Goal: Entertainment & Leisure: Consume media (video, audio)

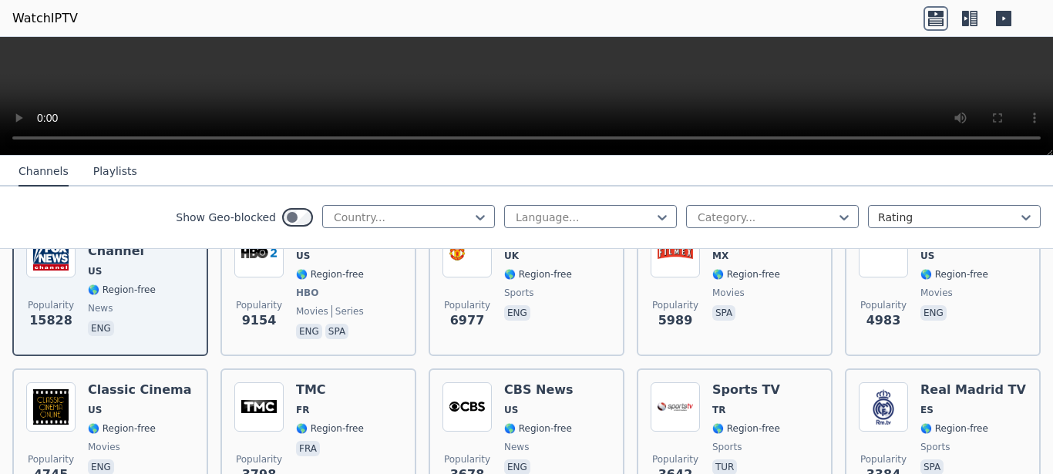
scroll to position [173, 0]
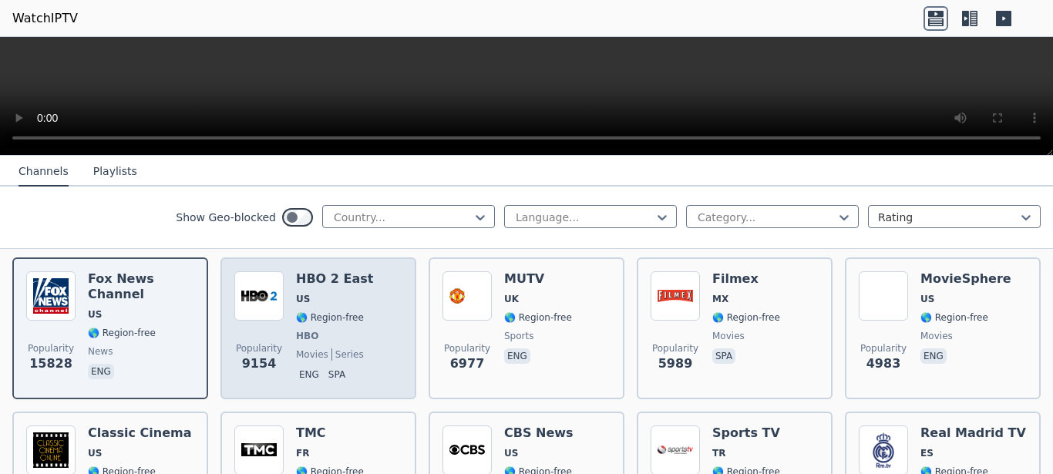
click at [321, 271] on h6 "HBO 2 East" at bounding box center [334, 278] width 77 height 15
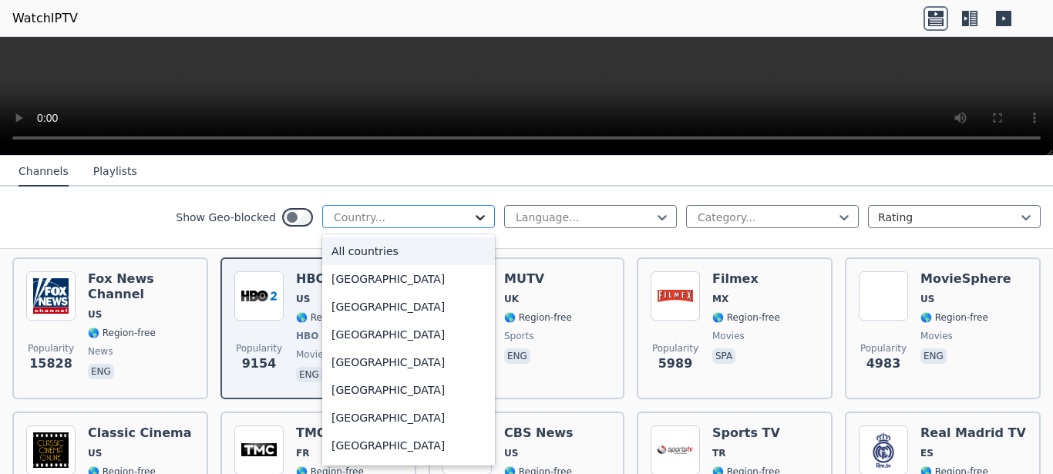
click at [473, 216] on icon at bounding box center [480, 217] width 15 height 15
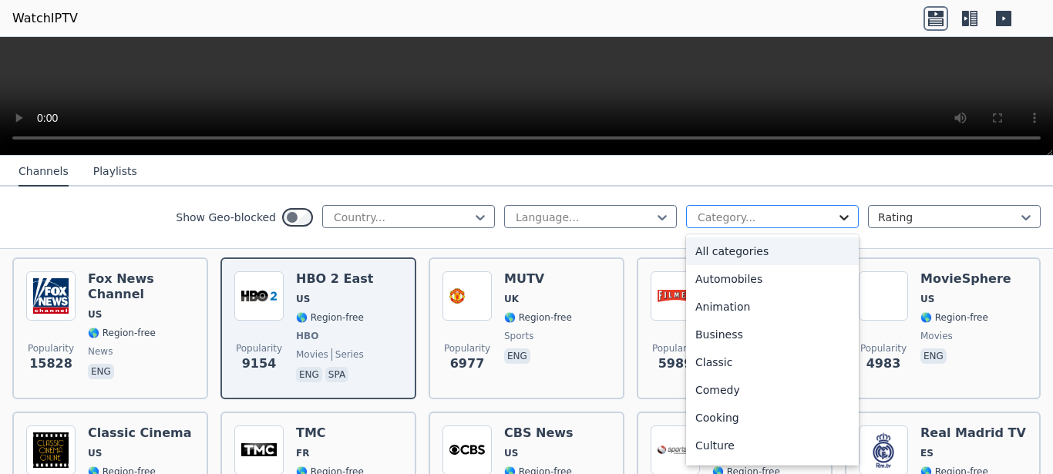
click at [836, 212] on icon at bounding box center [843, 217] width 15 height 15
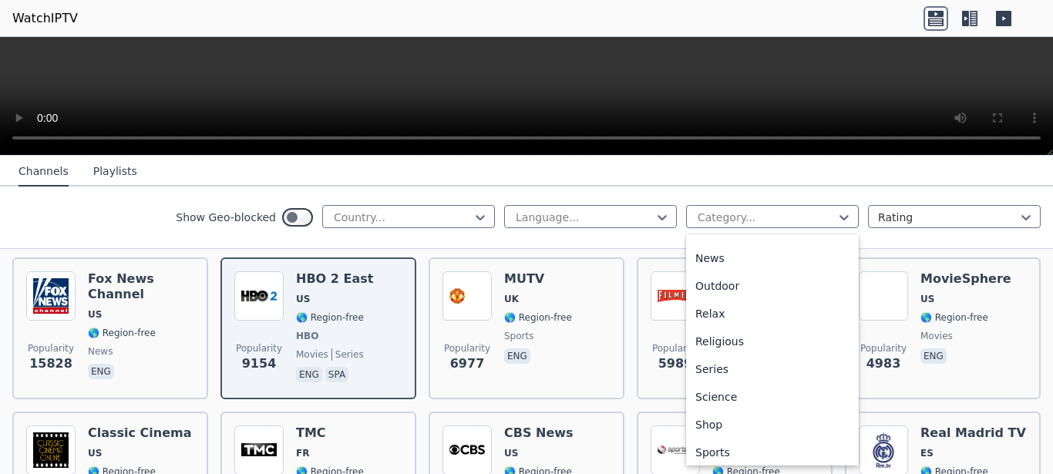
scroll to position [491, 0]
click at [705, 432] on div "Sports" at bounding box center [772, 426] width 173 height 28
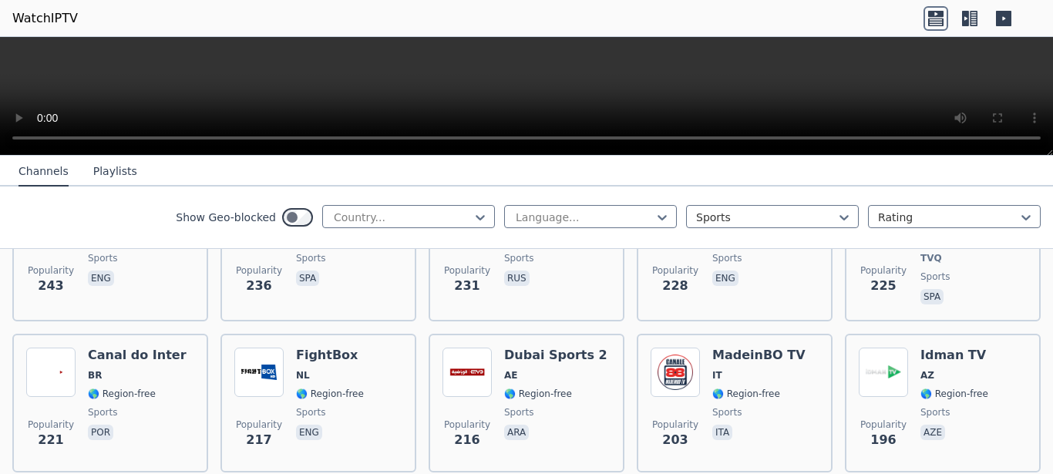
scroll to position [1831, 0]
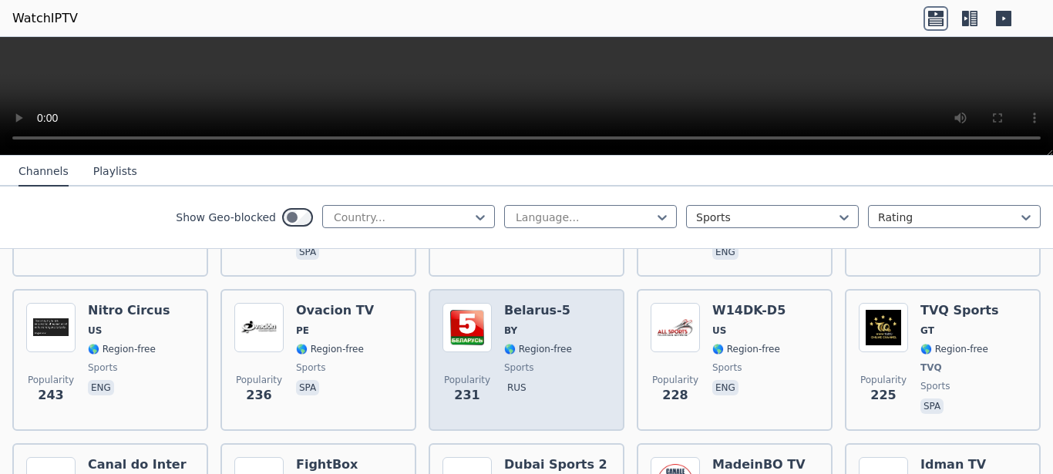
click at [527, 303] on div "Belarus-5 BY 🌎 Region-free sports rus" at bounding box center [538, 360] width 68 height 114
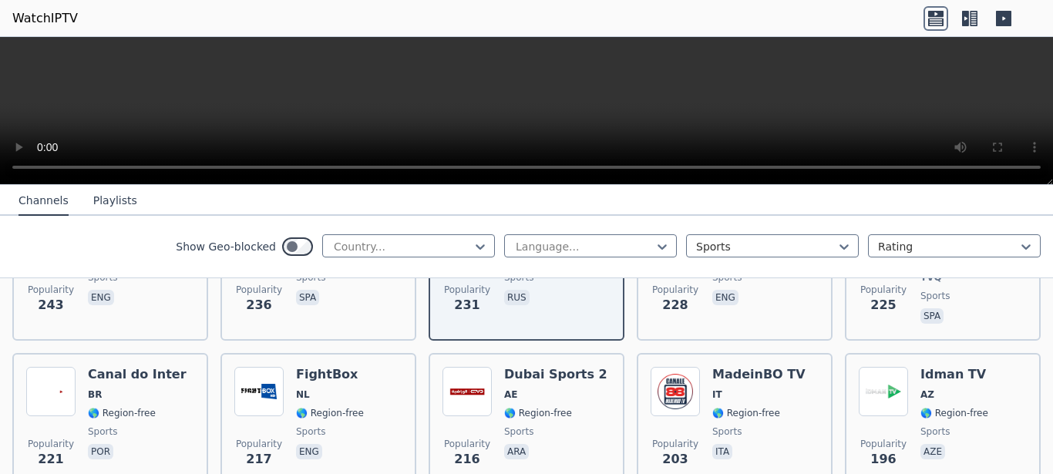
scroll to position [2016, 0]
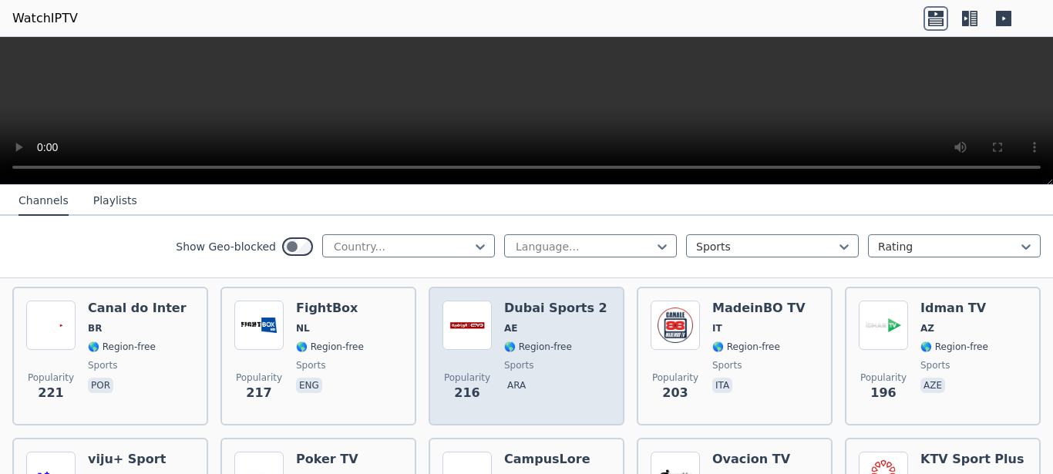
click at [525, 310] on div "Dubai Sports 2 AE 🌎 Region-free sports ara" at bounding box center [555, 356] width 103 height 111
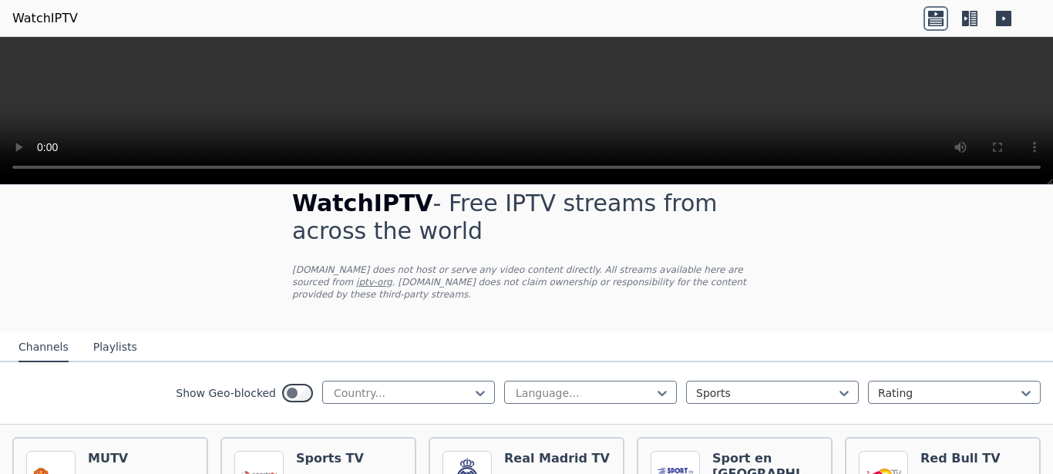
scroll to position [0, 0]
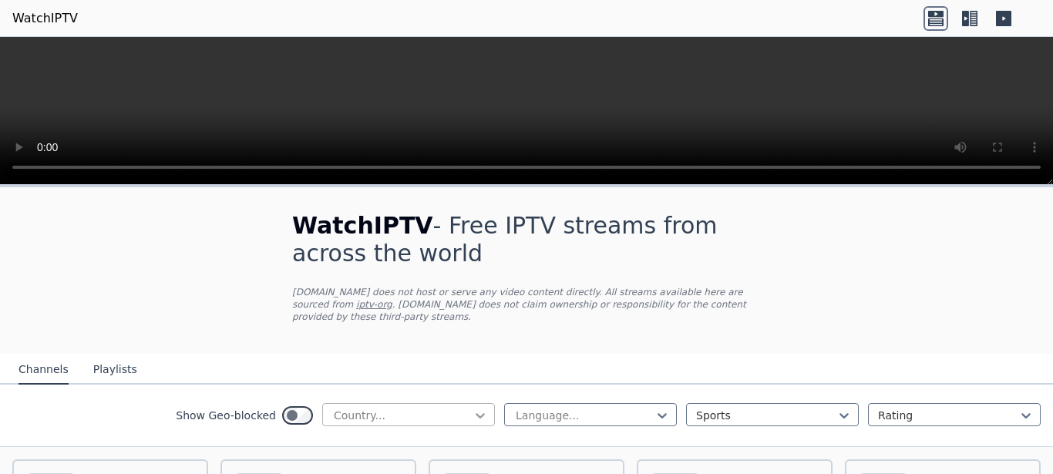
click at [476, 413] on icon at bounding box center [480, 415] width 9 height 5
click at [836, 408] on icon at bounding box center [843, 415] width 15 height 15
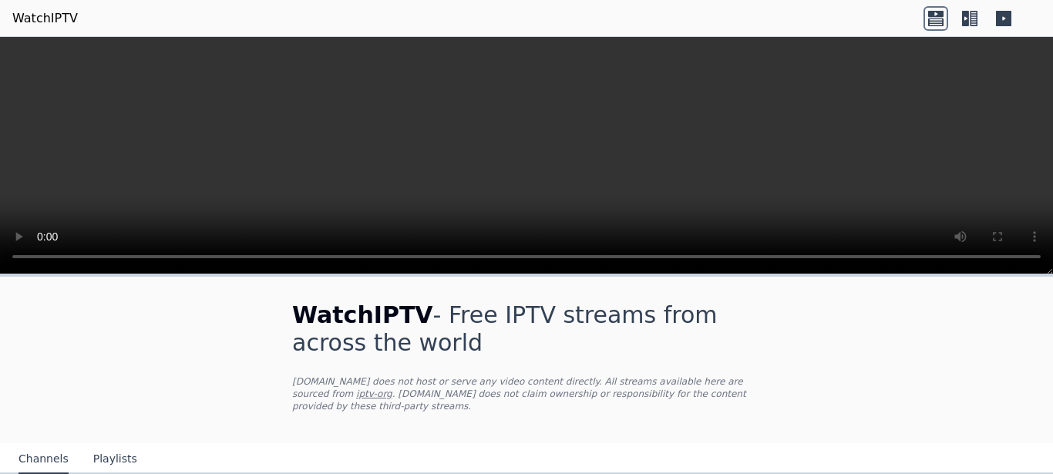
scroll to position [380, 0]
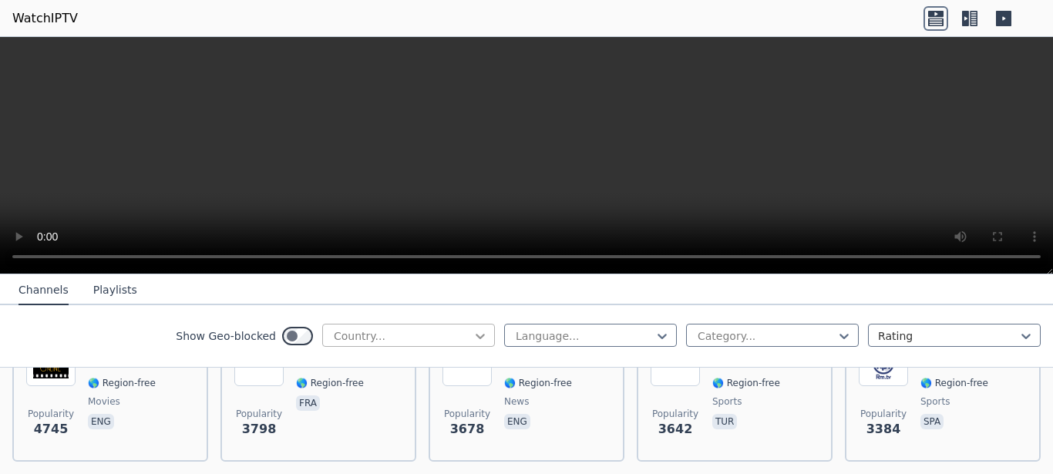
click at [473, 335] on icon at bounding box center [480, 335] width 15 height 15
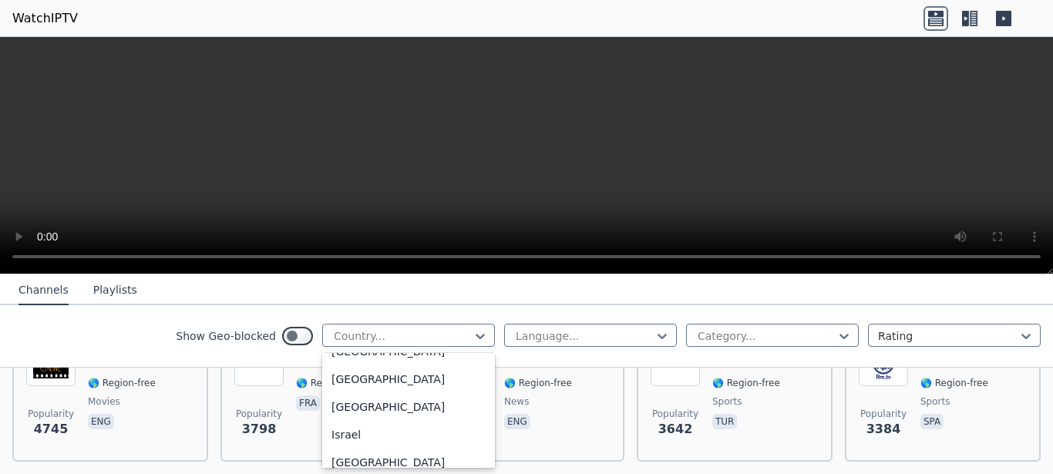
scroll to position [2517, 0]
click at [355, 419] on div "[GEOGRAPHIC_DATA]" at bounding box center [408, 406] width 173 height 28
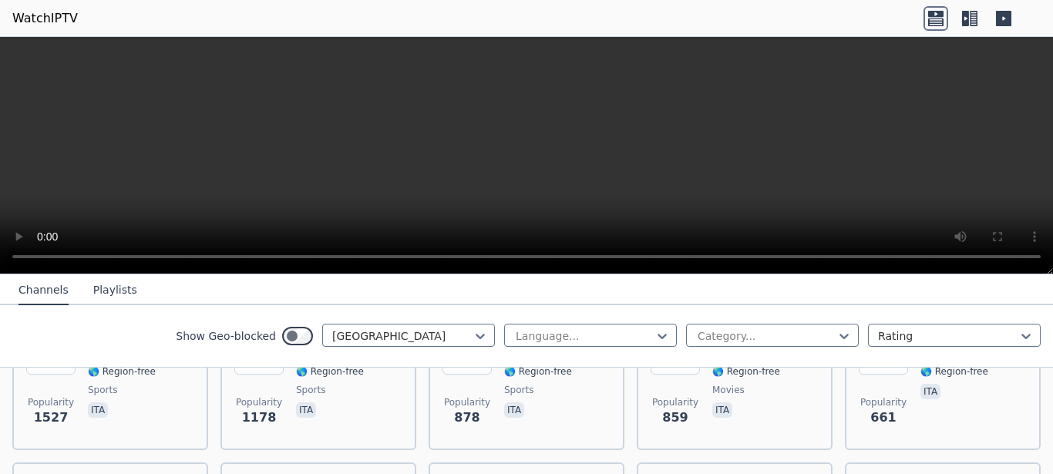
scroll to position [286, 0]
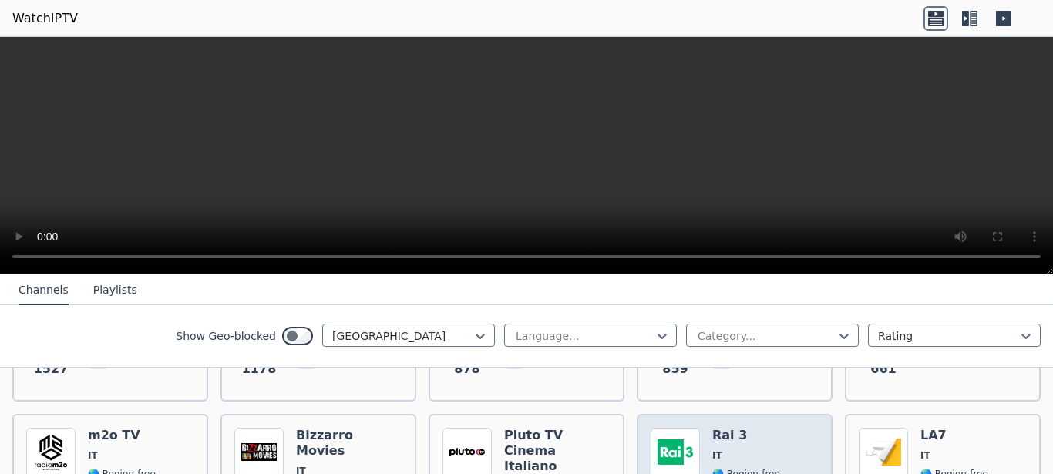
click at [725, 428] on h6 "Rai 3" at bounding box center [746, 435] width 68 height 15
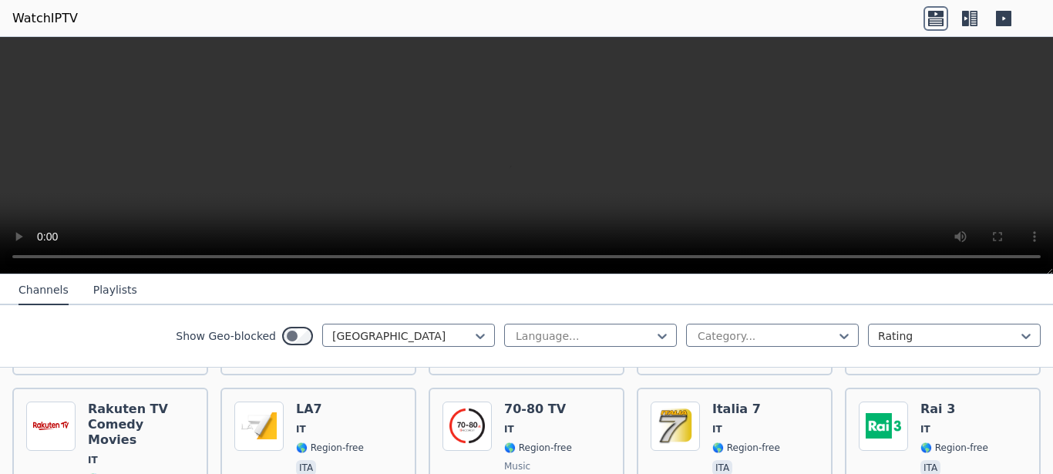
scroll to position [808, 0]
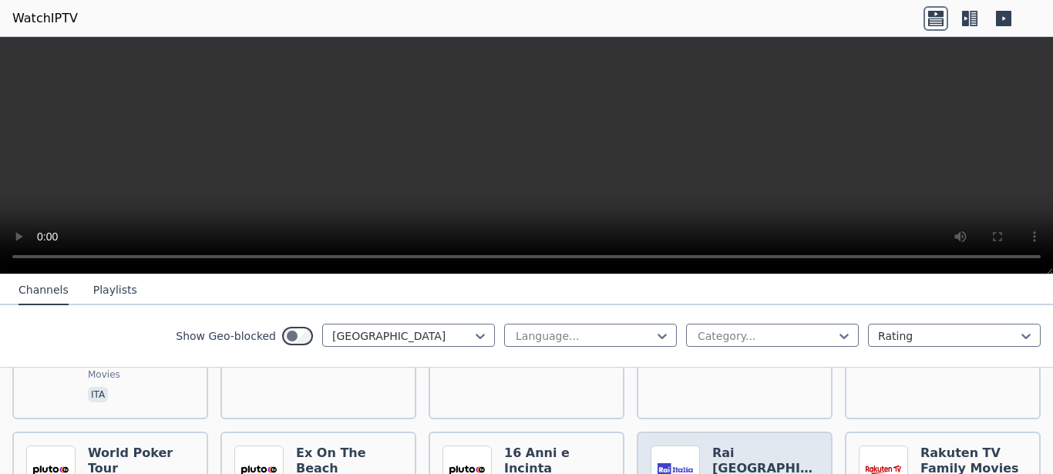
click at [756, 446] on h6 "Rai Italia Asia" at bounding box center [765, 469] width 106 height 46
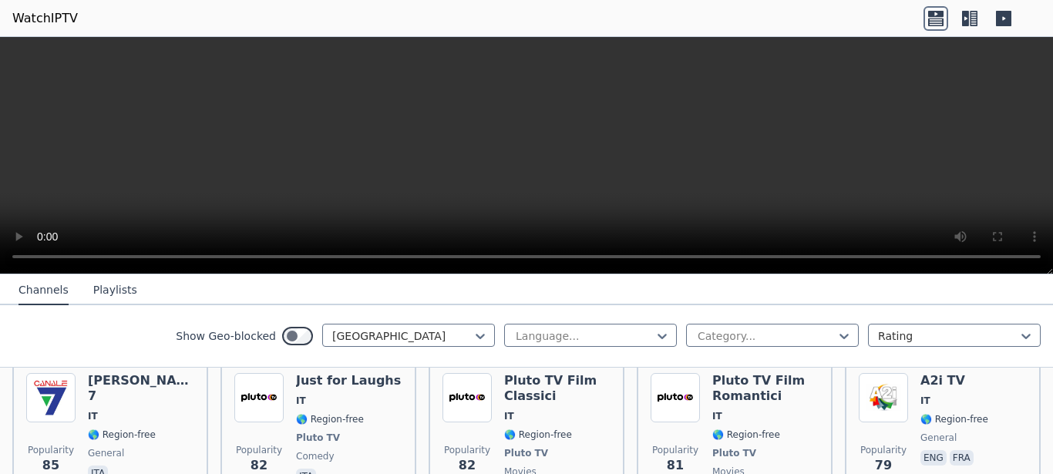
scroll to position [1510, 0]
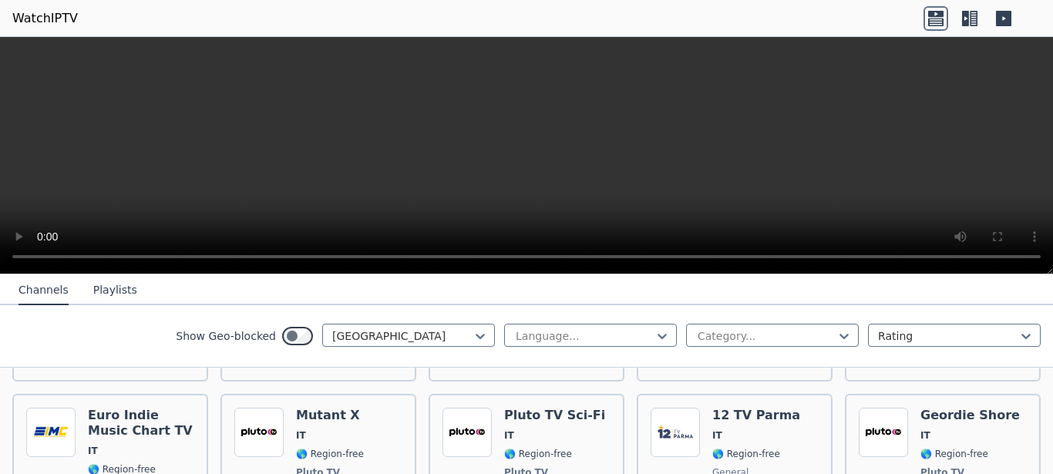
scroll to position [2423, 0]
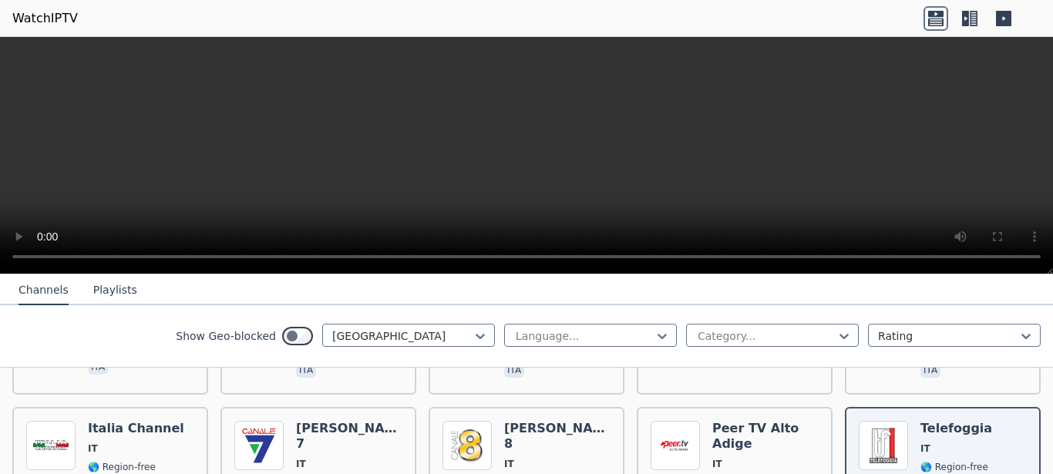
scroll to position [2141, 0]
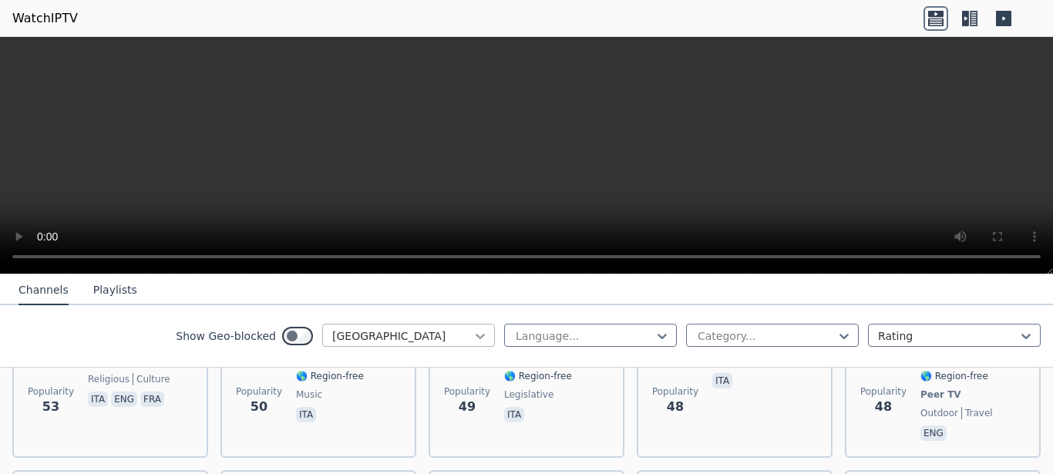
click at [473, 335] on icon at bounding box center [480, 335] width 15 height 15
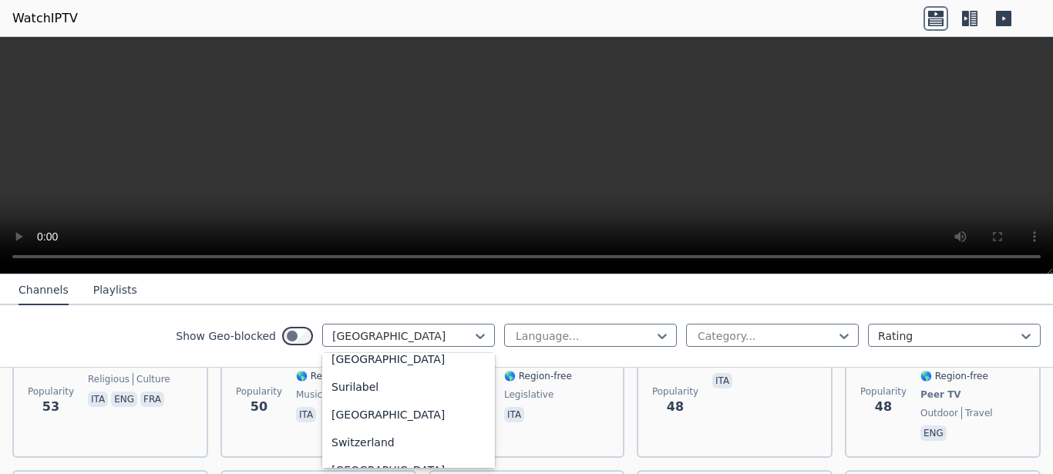
scroll to position [5452, 0]
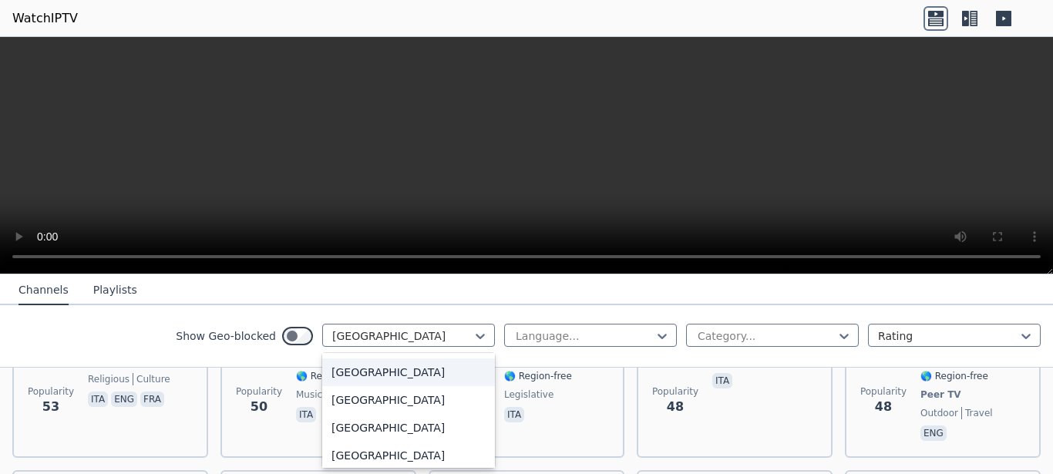
click at [356, 373] on div "[GEOGRAPHIC_DATA]" at bounding box center [408, 372] width 173 height 28
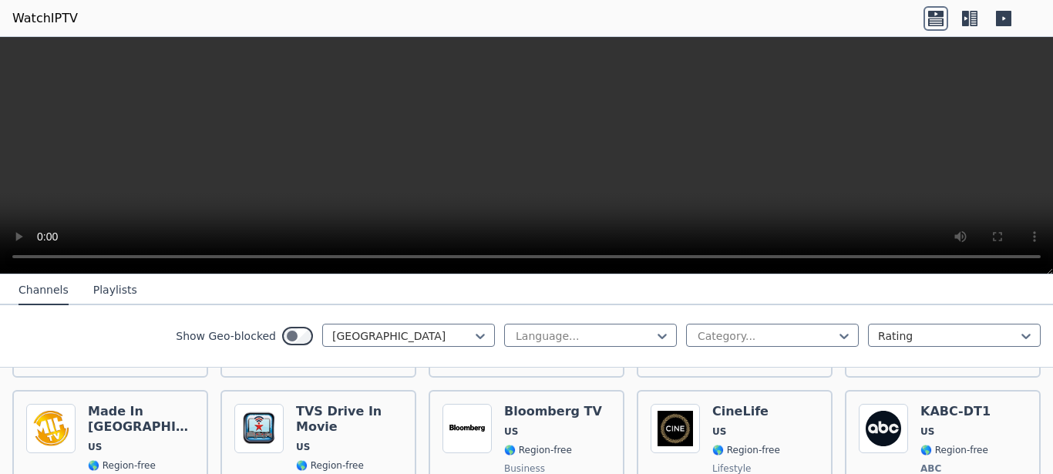
scroll to position [362, 0]
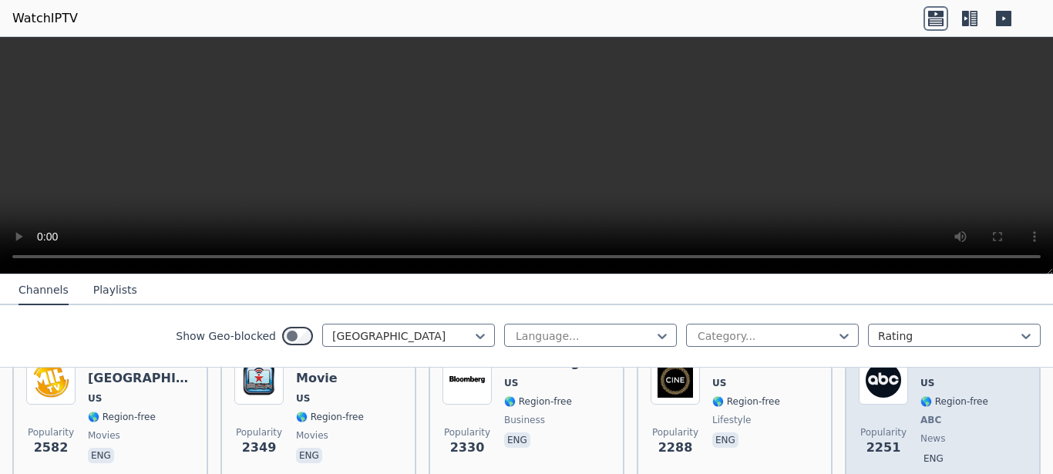
click at [907, 385] on div "Popularity 2251 KABC-DT1 US 🌎 Region-free ABC news eng" at bounding box center [943, 412] width 168 height 114
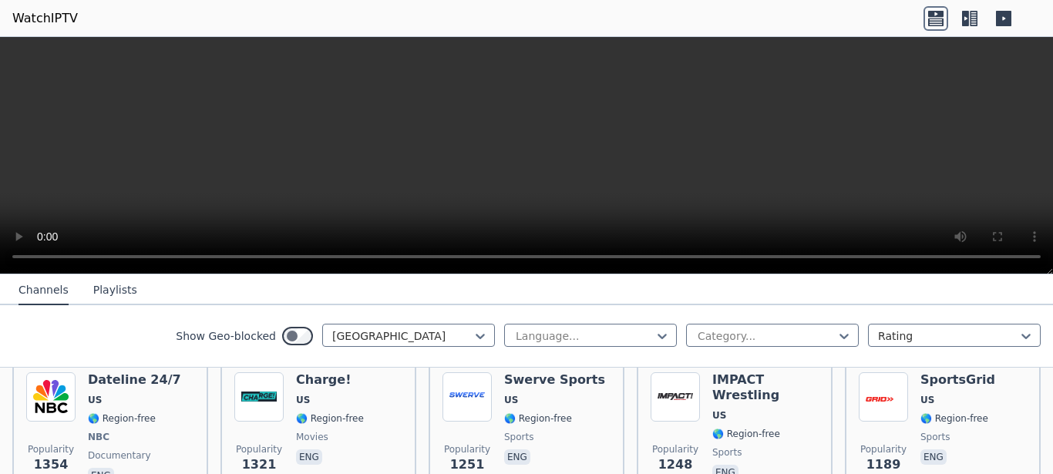
scroll to position [669, 0]
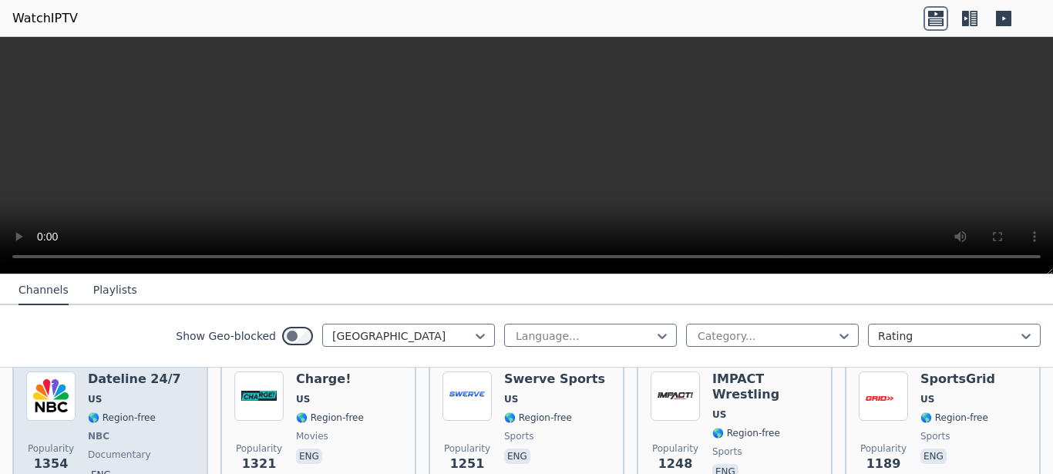
click at [136, 393] on span "US" at bounding box center [134, 399] width 93 height 12
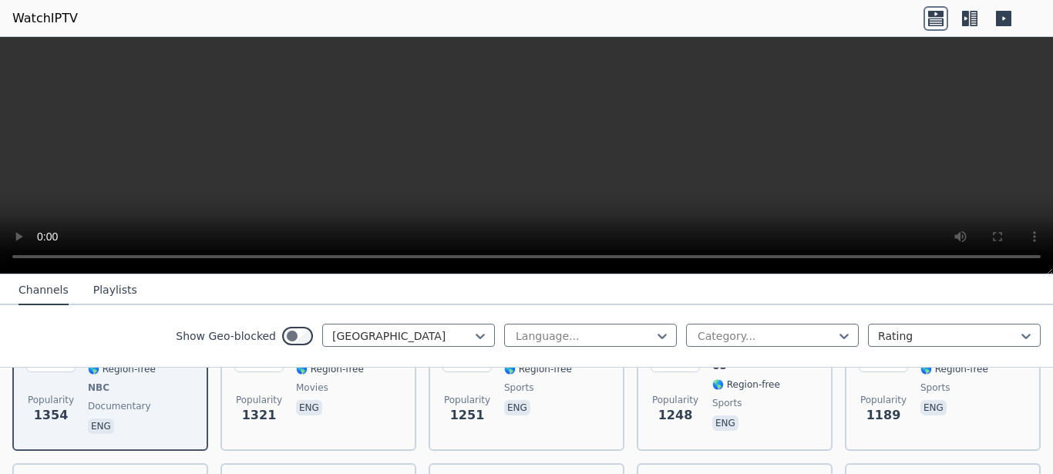
scroll to position [766, 0]
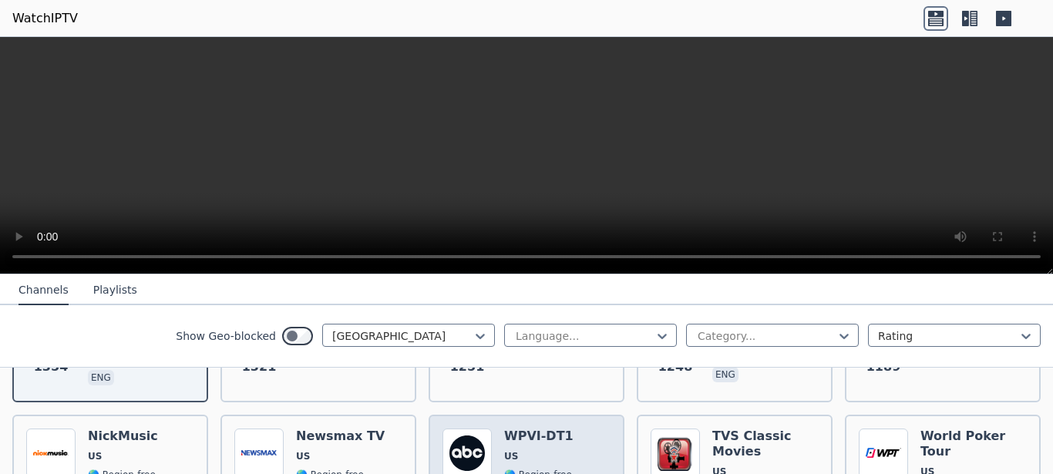
click at [540, 429] on h6 "WPVI-DT1" at bounding box center [538, 436] width 69 height 15
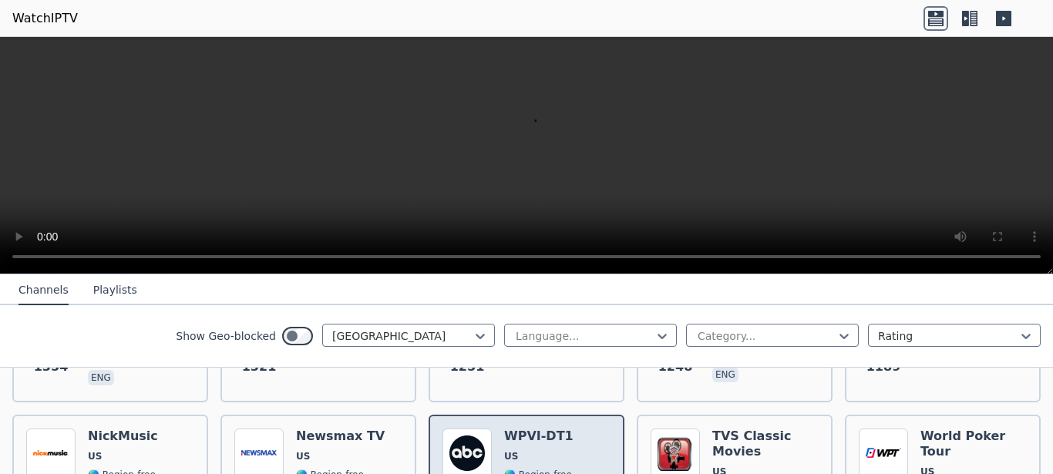
click at [540, 429] on h6 "WPVI-DT1" at bounding box center [538, 436] width 69 height 15
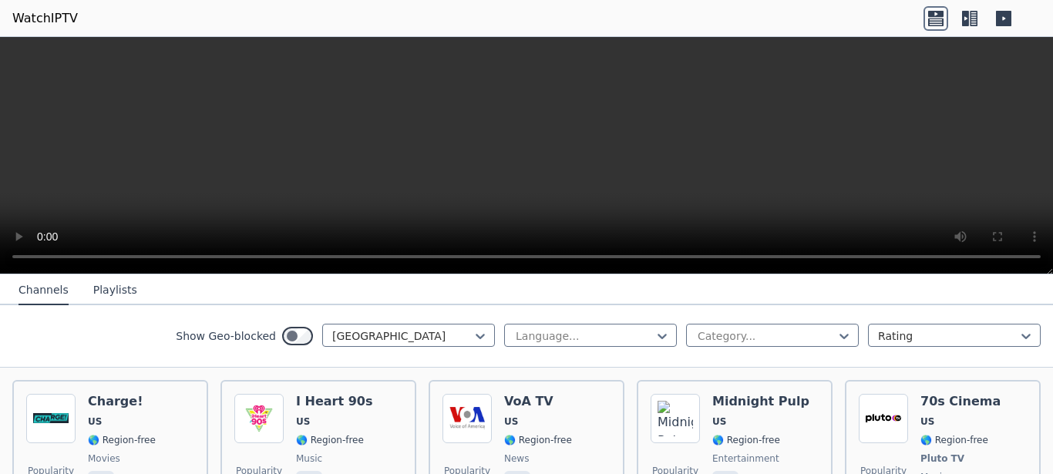
scroll to position [960, 0]
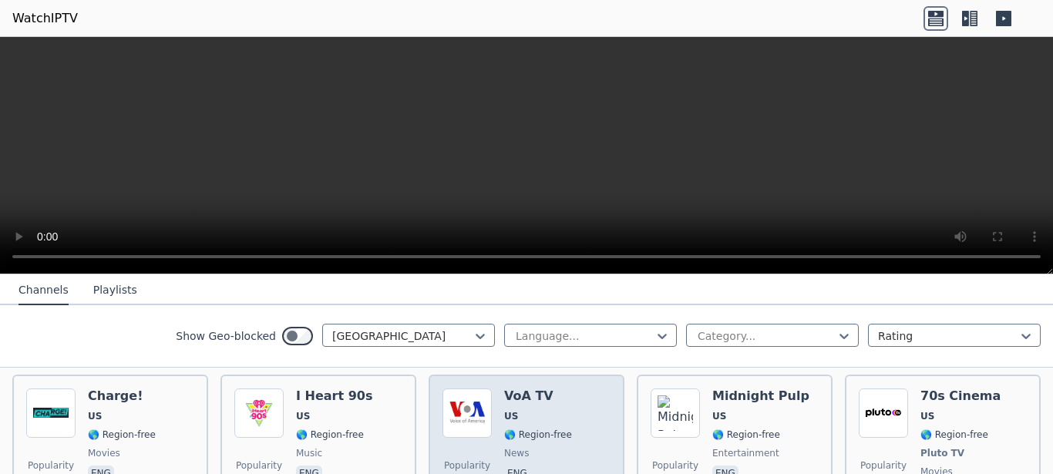
click at [532, 410] on span "US" at bounding box center [538, 416] width 68 height 12
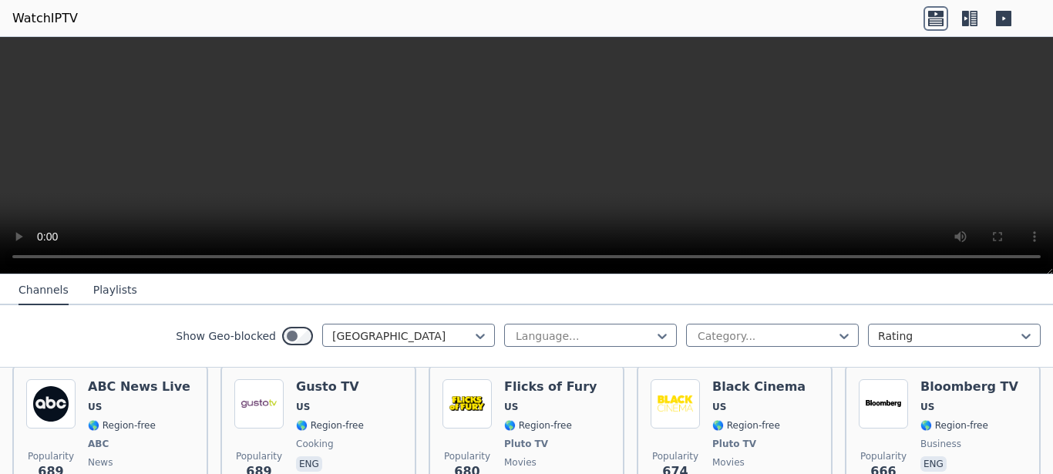
scroll to position [1608, 0]
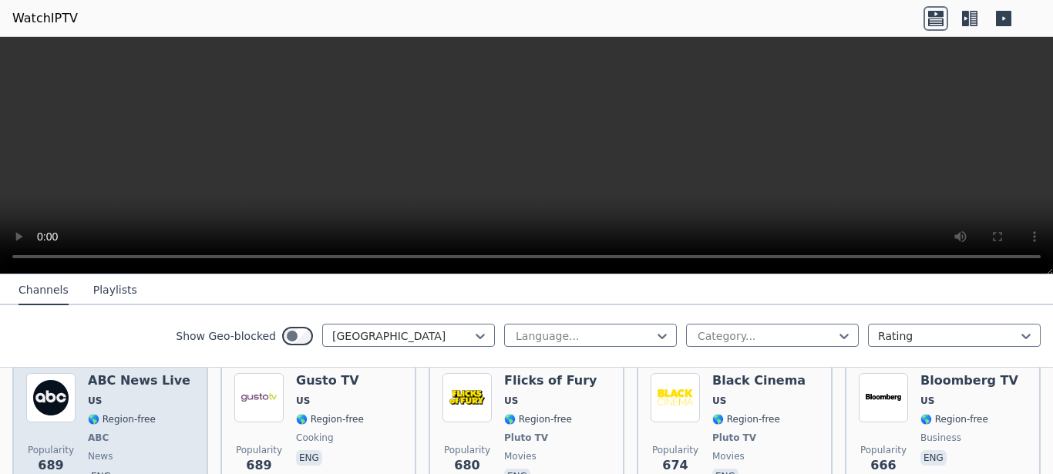
click at [106, 413] on span "🌎 Region-free" at bounding box center [122, 419] width 68 height 12
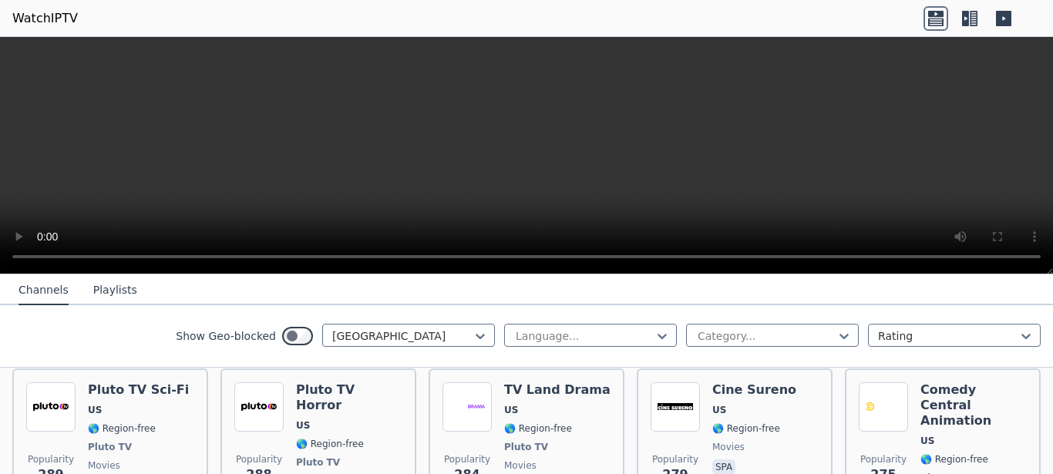
scroll to position [3340, 0]
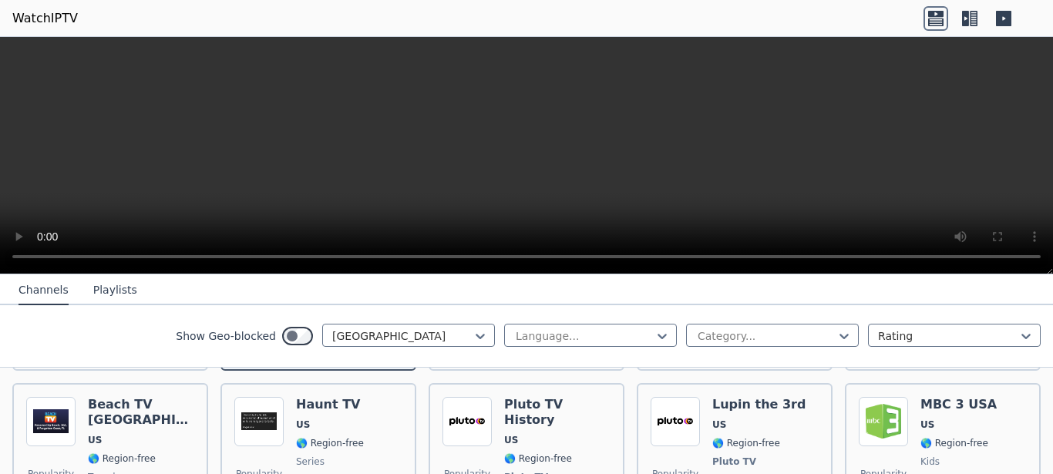
scroll to position [3680, 0]
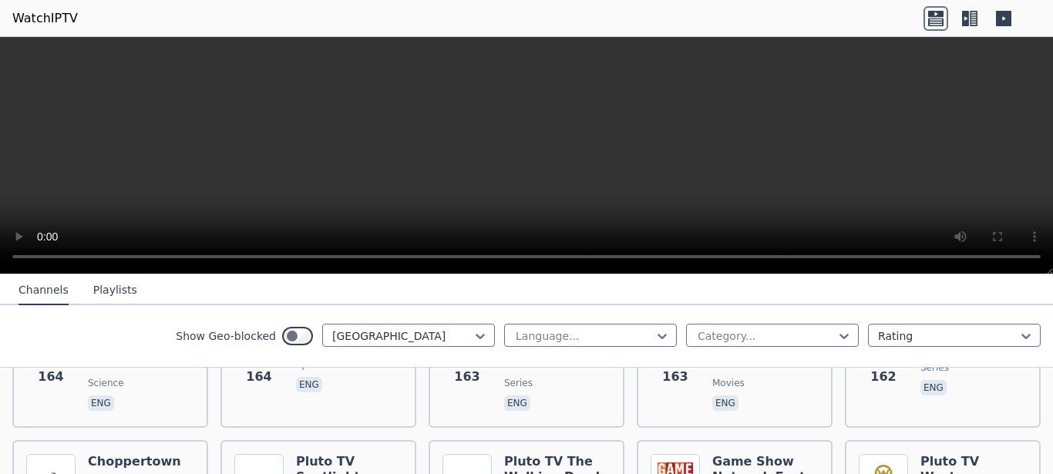
scroll to position [5331, 0]
